Goal: Navigation & Orientation: Find specific page/section

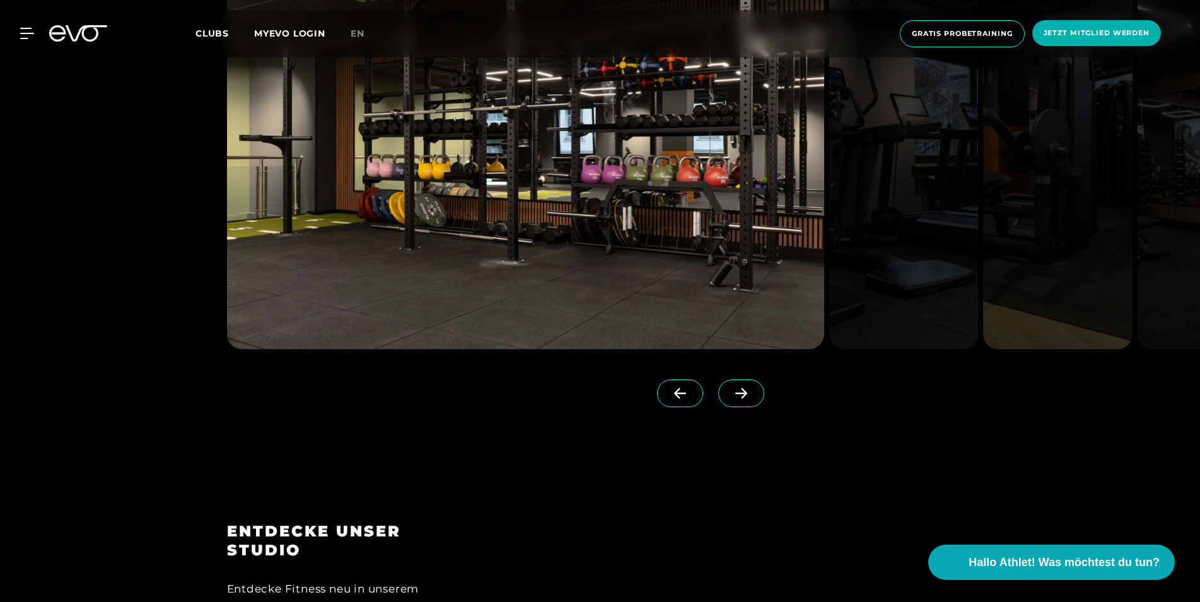
scroll to position [1696, 0]
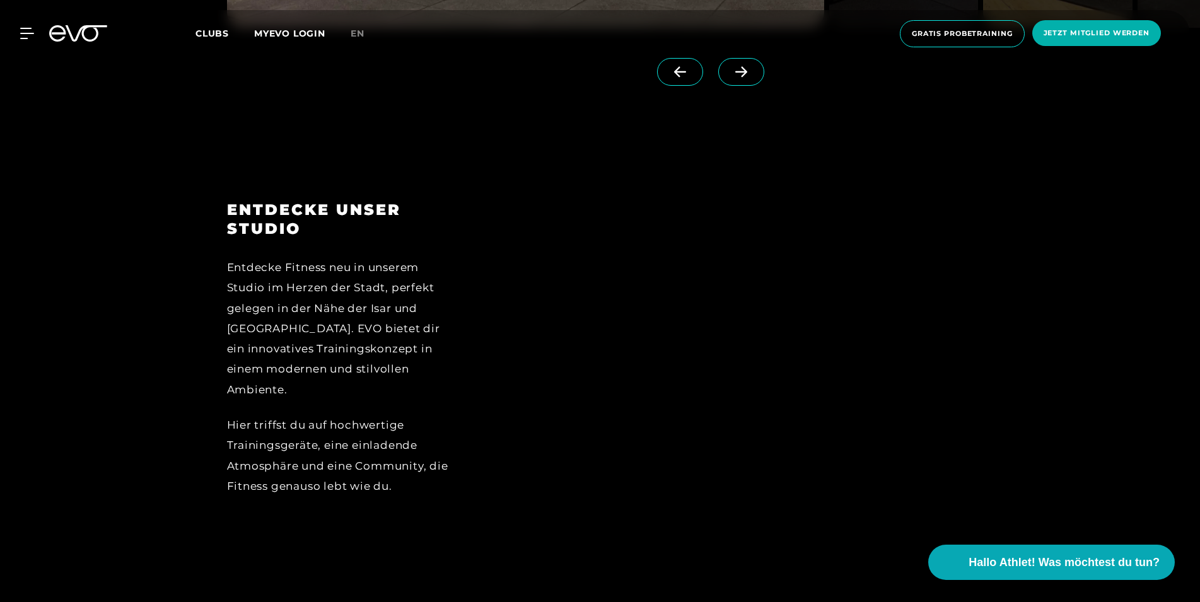
drag, startPoint x: 752, startPoint y: 368, endPoint x: 755, endPoint y: 362, distance: 6.5
click at [755, 363] on div at bounding box center [730, 357] width 486 height 315
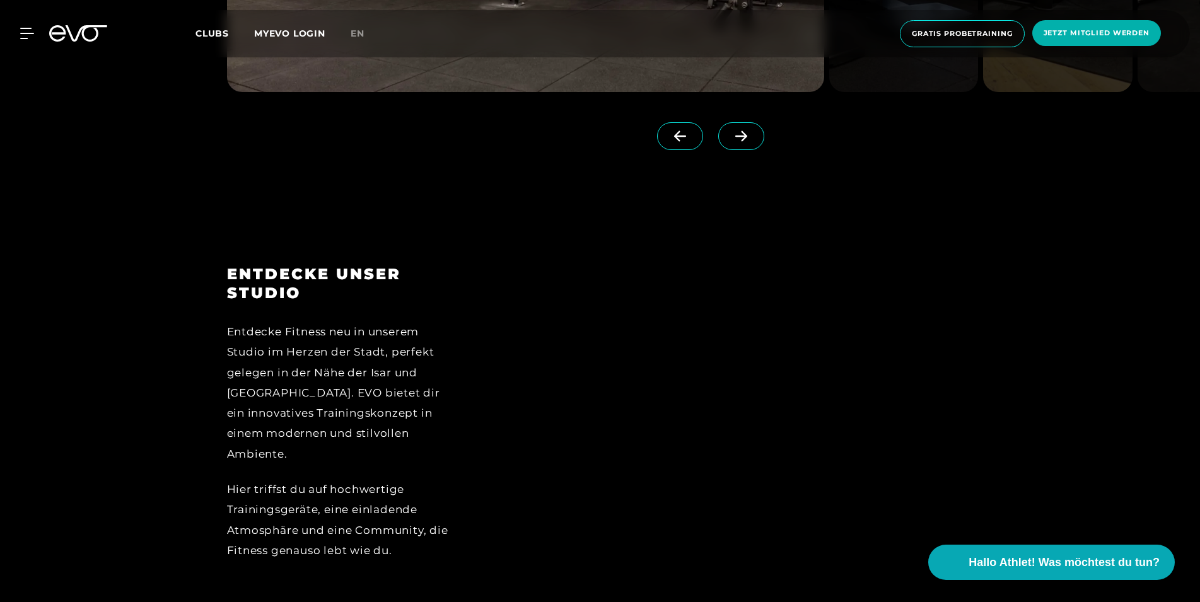
scroll to position [1311, 0]
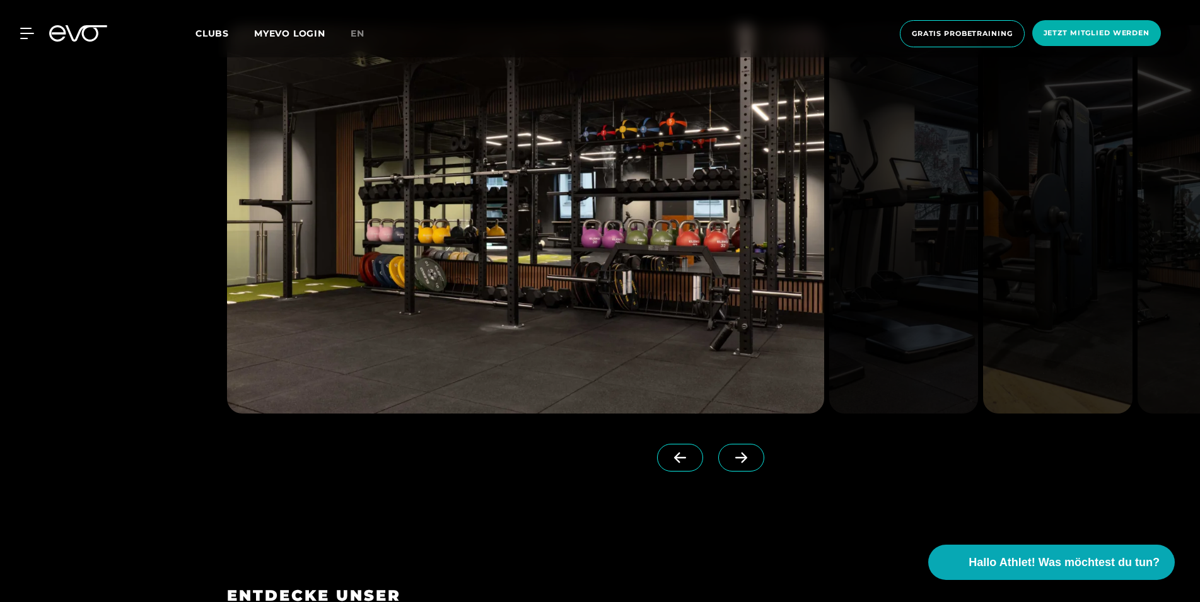
click at [739, 450] on span at bounding box center [741, 458] width 46 height 28
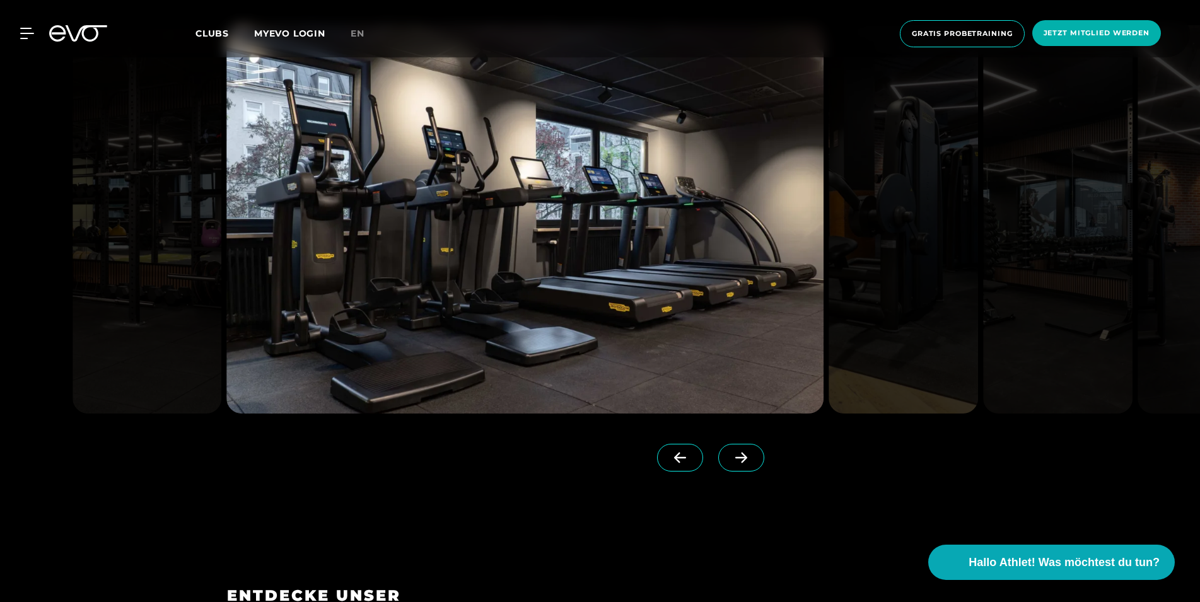
click at [739, 450] on span at bounding box center [741, 458] width 46 height 28
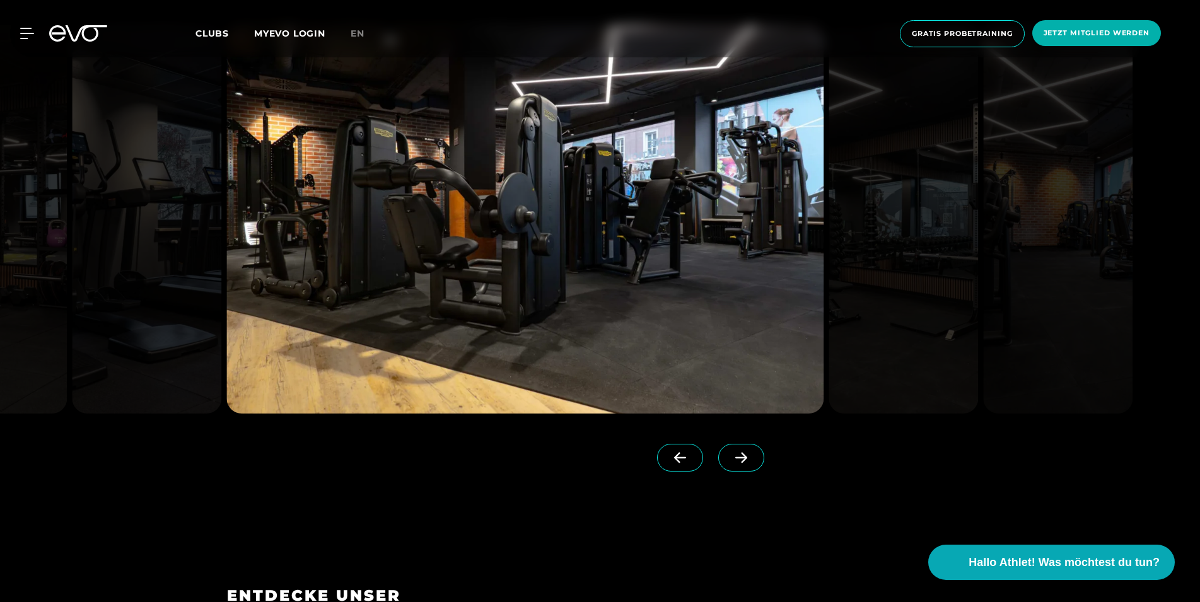
click at [739, 449] on span at bounding box center [741, 458] width 46 height 28
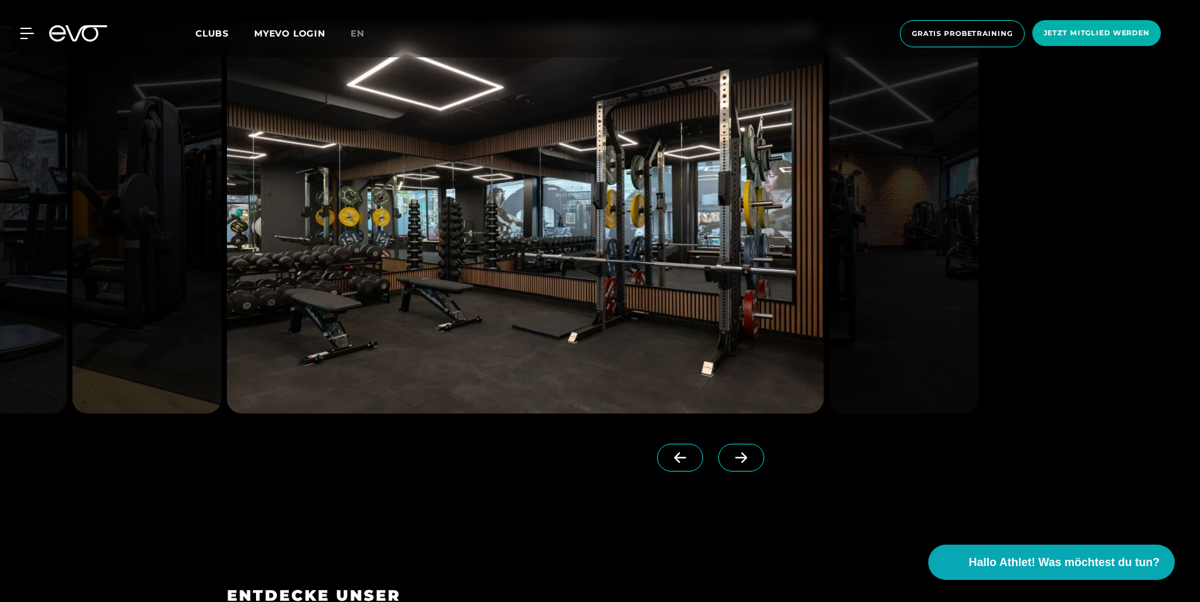
click at [739, 449] on span at bounding box center [741, 458] width 46 height 28
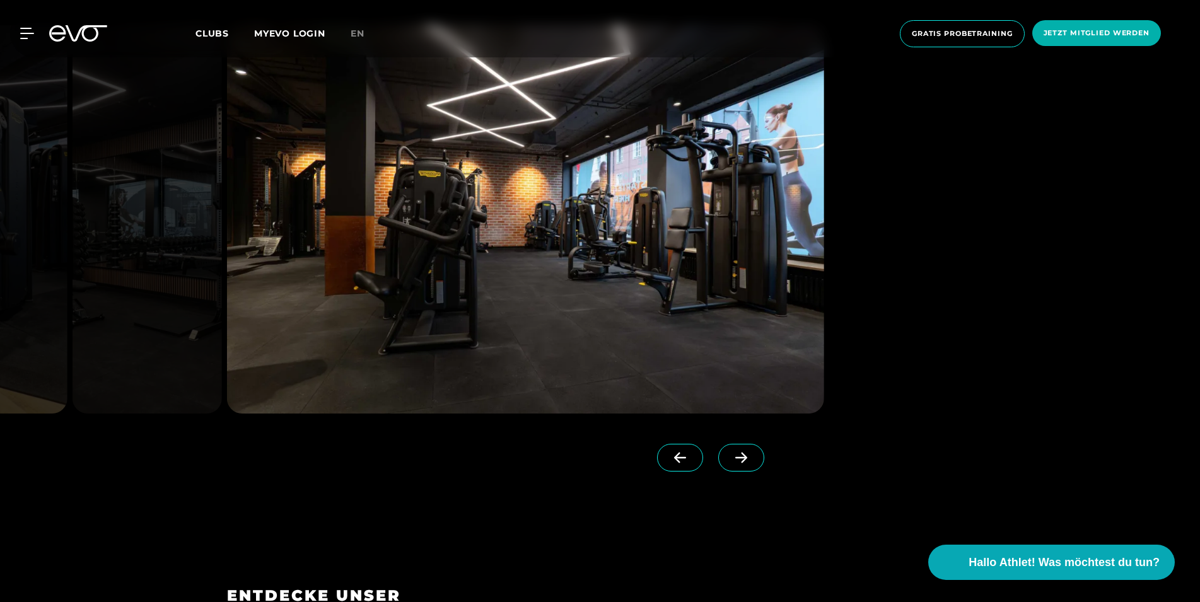
click at [739, 449] on span at bounding box center [741, 458] width 46 height 28
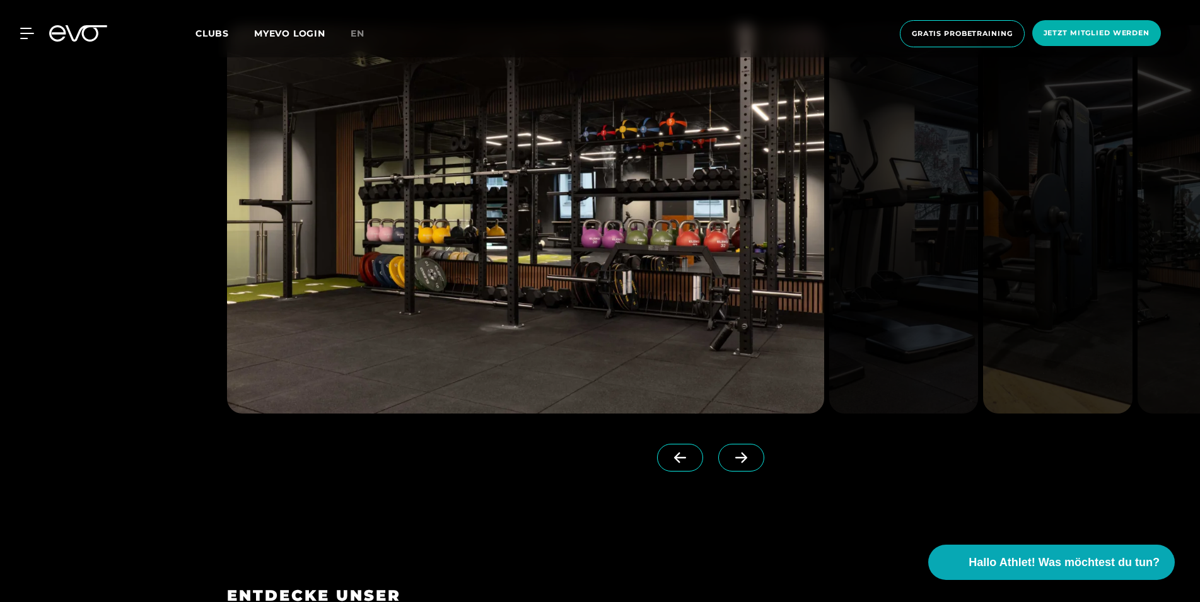
click at [695, 464] on span at bounding box center [680, 458] width 46 height 28
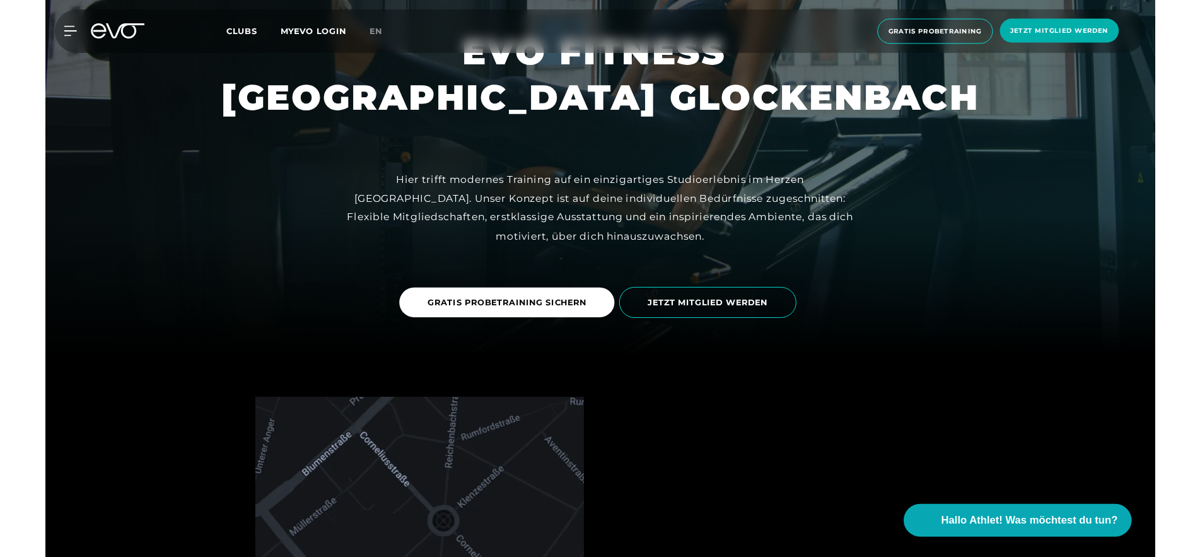
scroll to position [0, 0]
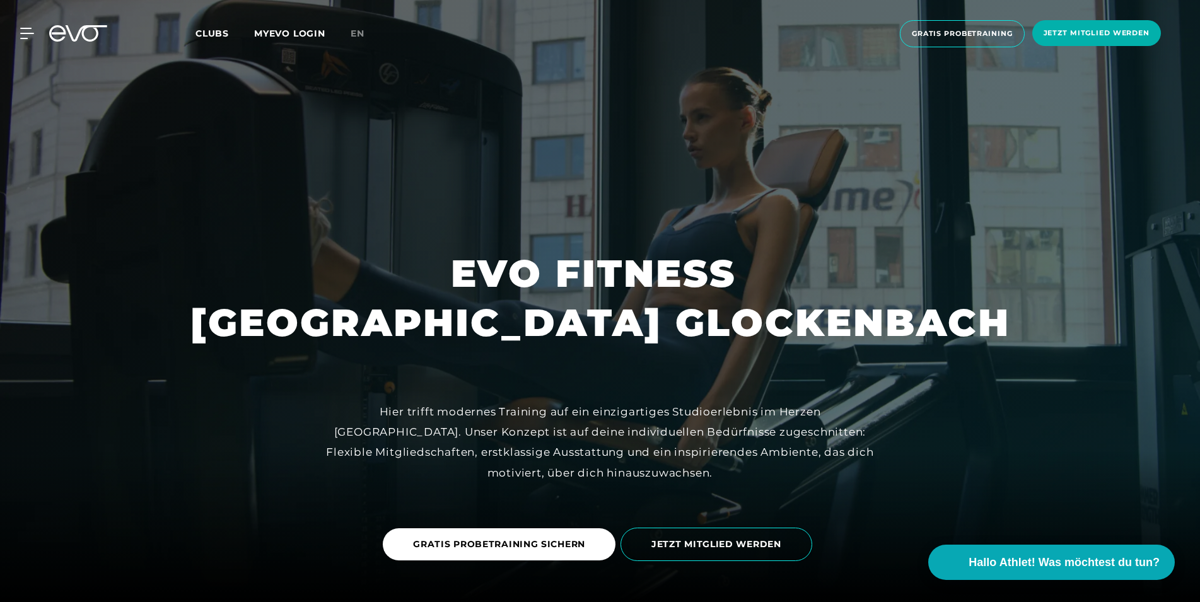
click at [212, 40] on div "Clubs MYEVO LOGIN" at bounding box center [272, 33] width 155 height 14
click at [209, 27] on div "Clubs MYEVO LOGIN" at bounding box center [272, 33] width 155 height 14
click at [207, 37] on span "Clubs" at bounding box center [211, 33] width 33 height 11
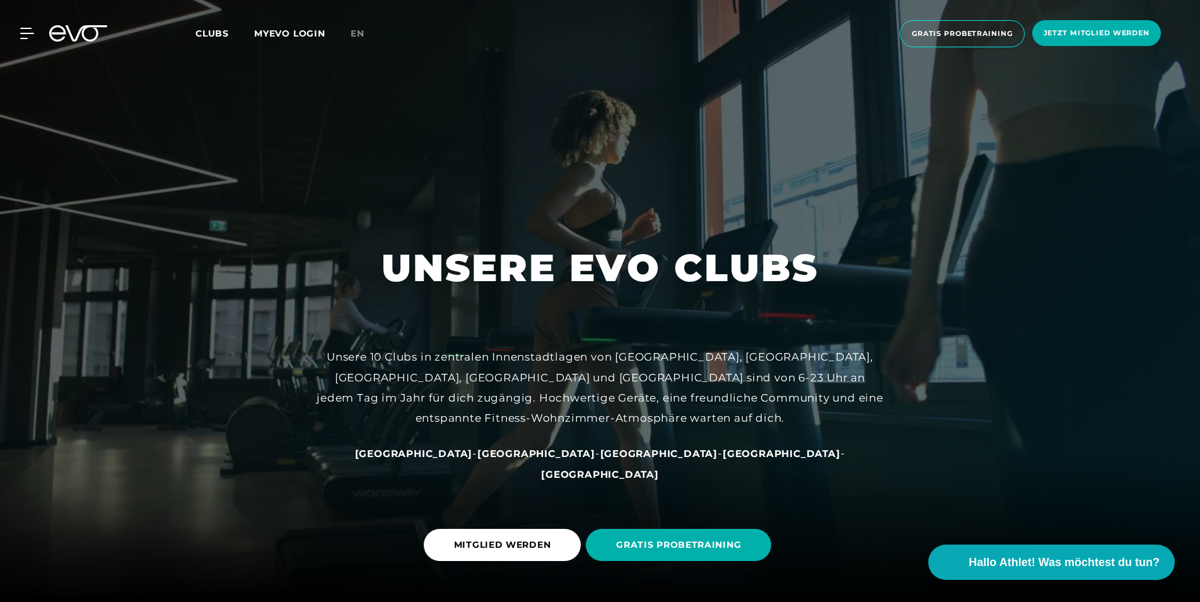
click at [722, 460] on span "[GEOGRAPHIC_DATA]" at bounding box center [781, 454] width 118 height 12
